Goal: Download file/media

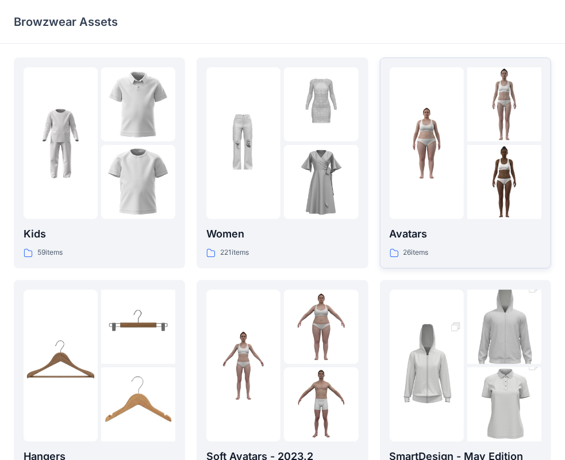
click at [422, 233] on p "Avatars" at bounding box center [466, 234] width 152 height 16
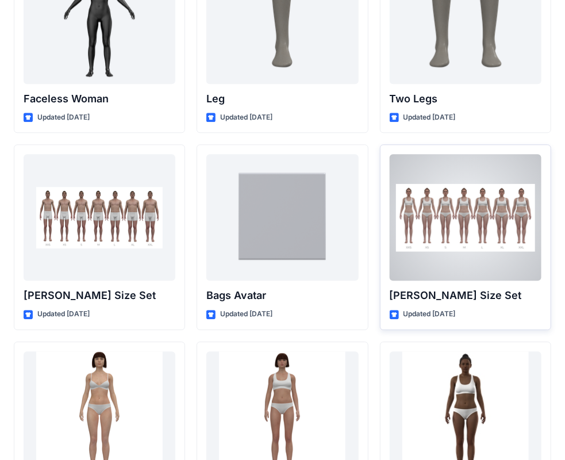
scroll to position [1118, 0]
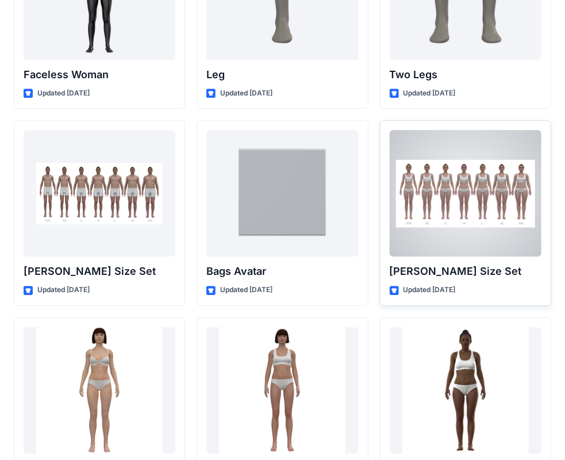
click at [438, 266] on p "[PERSON_NAME] Size Set" at bounding box center [466, 271] width 152 height 16
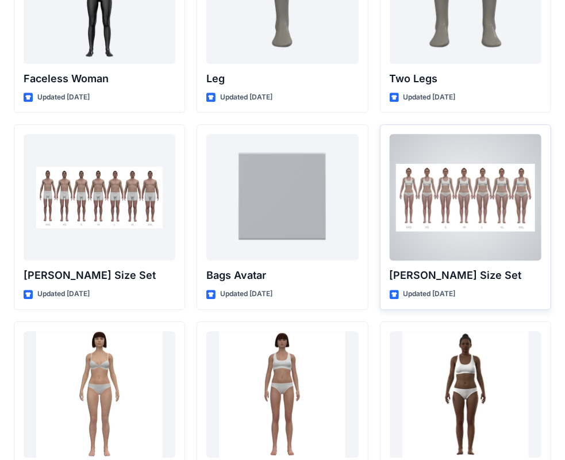
scroll to position [1101, 0]
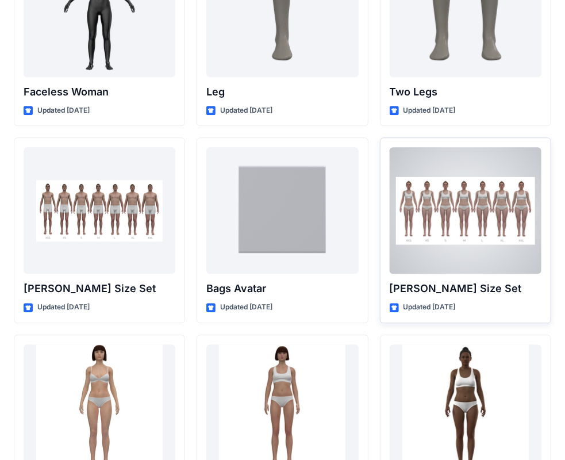
click at [449, 217] on div at bounding box center [466, 210] width 152 height 126
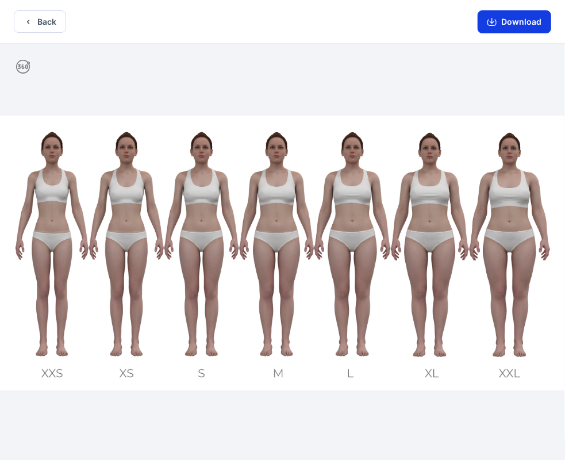
click at [505, 23] on button "Download" at bounding box center [515, 21] width 74 height 23
click at [499, 17] on button "Download" at bounding box center [515, 21] width 74 height 23
click at [457, 8] on div "Back Download" at bounding box center [282, 22] width 565 height 44
click at [494, 20] on icon "button" at bounding box center [491, 21] width 9 height 9
click at [29, 17] on icon "button" at bounding box center [28, 21] width 9 height 9
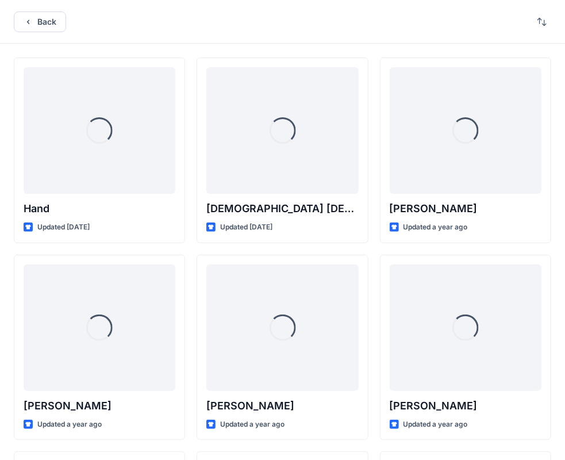
scroll to position [1101, 0]
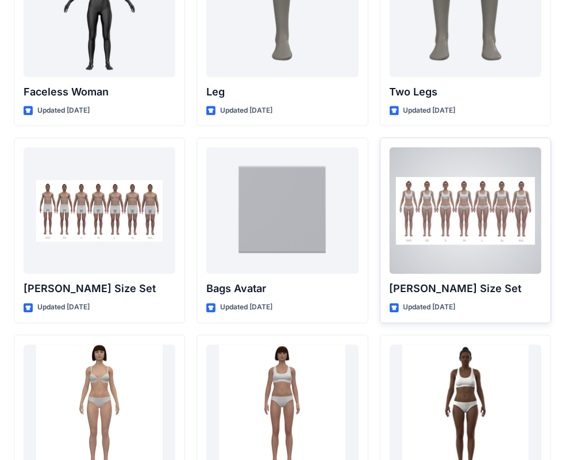
click at [417, 232] on div at bounding box center [466, 210] width 152 height 126
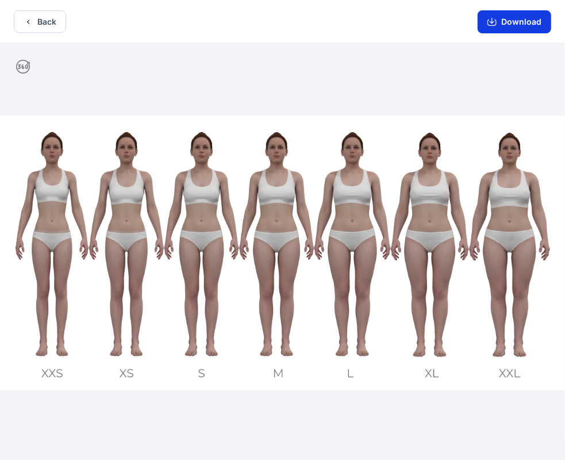
click at [515, 20] on button "Download" at bounding box center [515, 21] width 74 height 23
click at [264, 237] on img at bounding box center [282, 252] width 565 height 275
